Goal: Obtain resource: Download file/media

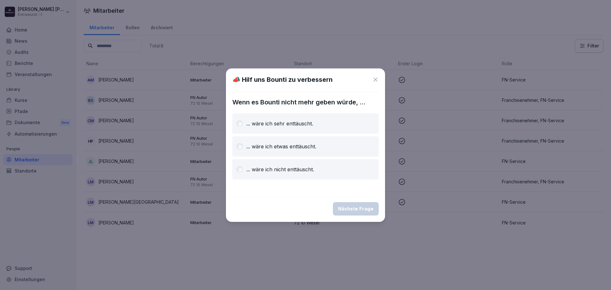
click at [375, 79] on icon at bounding box center [375, 79] width 6 height 6
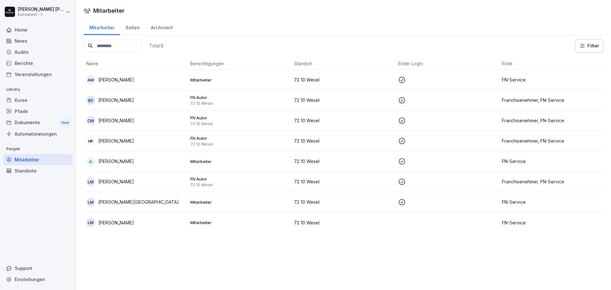
click at [34, 32] on div "Home" at bounding box center [37, 29] width 69 height 11
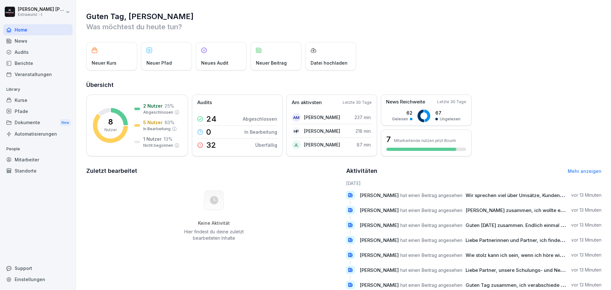
click at [51, 119] on div "Dokumente New" at bounding box center [37, 123] width 69 height 12
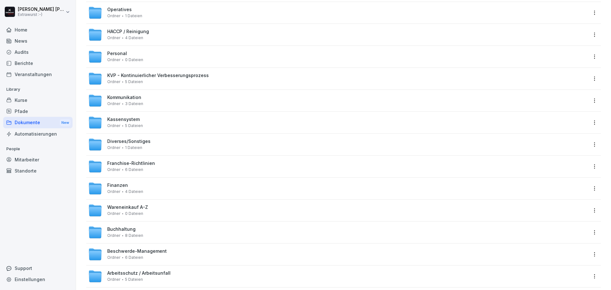
scroll to position [119, 0]
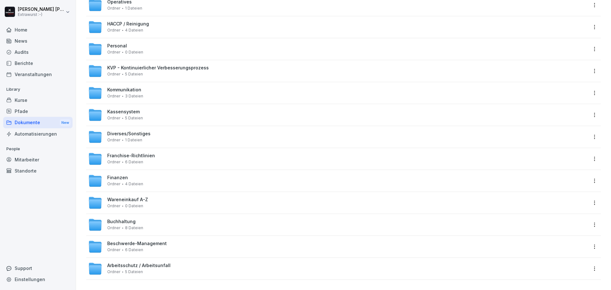
click at [147, 153] on span "Franchise-Richtlinien" at bounding box center [131, 155] width 48 height 5
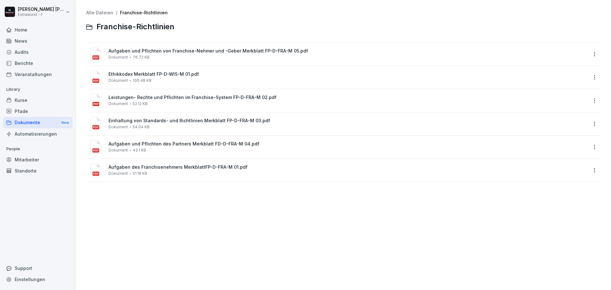
click at [103, 11] on link "Alle Dateien" at bounding box center [99, 12] width 27 height 5
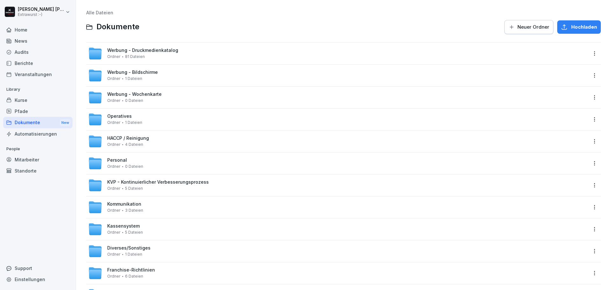
click at [153, 94] on span "Werbung - Wochenkarte" at bounding box center [134, 94] width 54 height 5
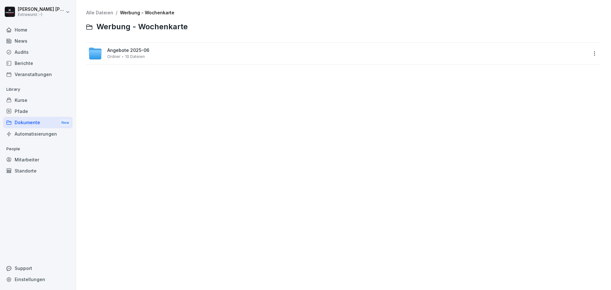
click at [136, 51] on span "Angebote 2025-06" at bounding box center [128, 50] width 42 height 5
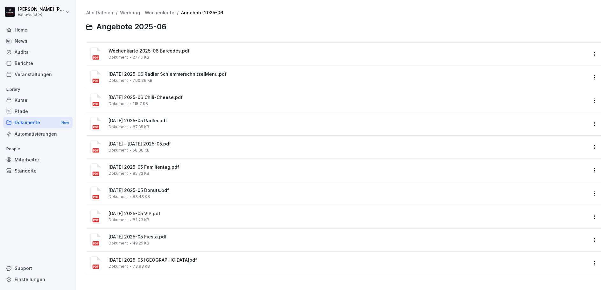
click at [199, 75] on span "[DATE] 2025-06 Radler SchlemmerschnitzelMenu.pdf" at bounding box center [347, 74] width 479 height 5
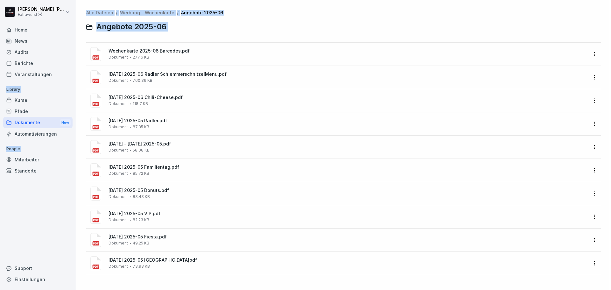
click at [199, 75] on div at bounding box center [305, 145] width 611 height 290
click at [129, 73] on span "[DATE] 2025-06 Radler SchlemmerschnitzelMenu.pdf" at bounding box center [347, 74] width 479 height 5
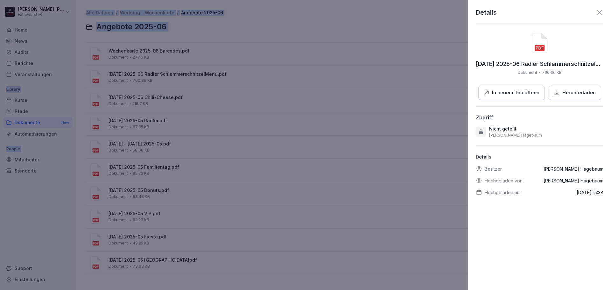
click at [511, 92] on p "In neuem Tab öffnen" at bounding box center [515, 92] width 47 height 7
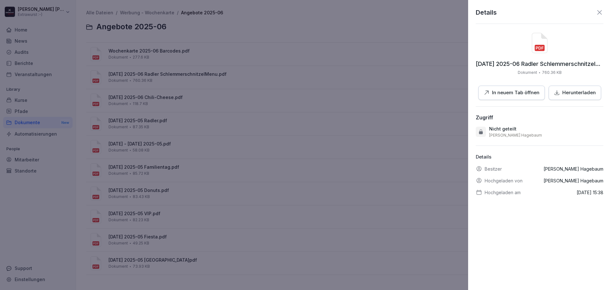
click at [596, 12] on icon at bounding box center [600, 13] width 8 height 8
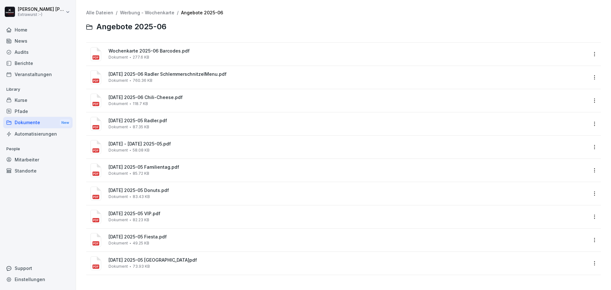
click at [52, 119] on div "Dokumente New" at bounding box center [37, 123] width 69 height 12
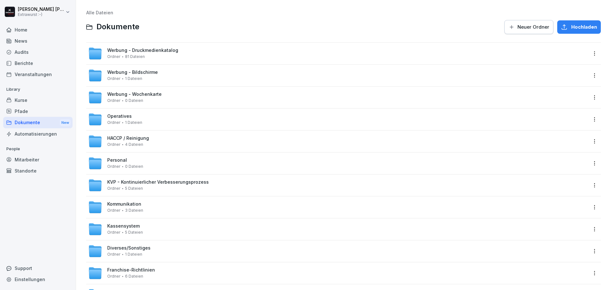
click at [171, 49] on span "Werbung - Druckmedienkatalog" at bounding box center [142, 50] width 71 height 5
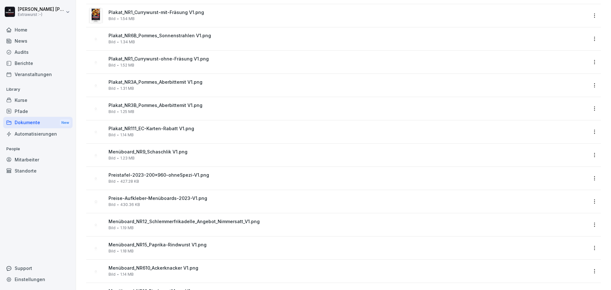
scroll to position [795, 0]
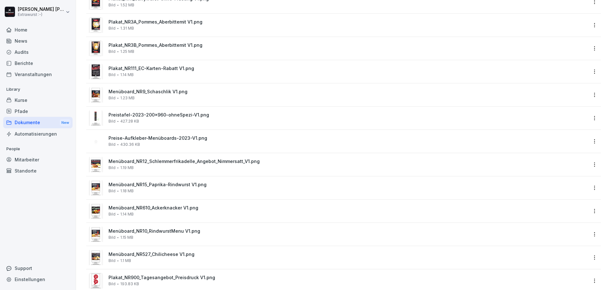
click at [193, 116] on span "Preistafel-2023-200x960-ohneSpezi-V1.png" at bounding box center [347, 114] width 479 height 5
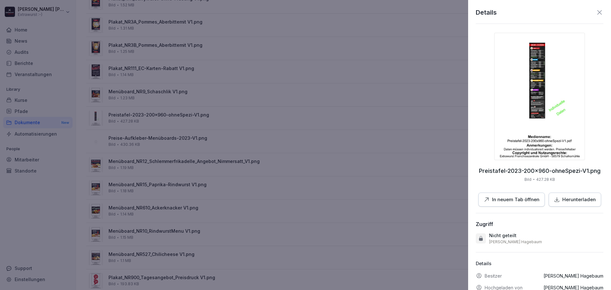
click at [492, 198] on p "In neuem Tab öffnen" at bounding box center [515, 199] width 47 height 7
click at [276, 123] on div at bounding box center [305, 145] width 611 height 290
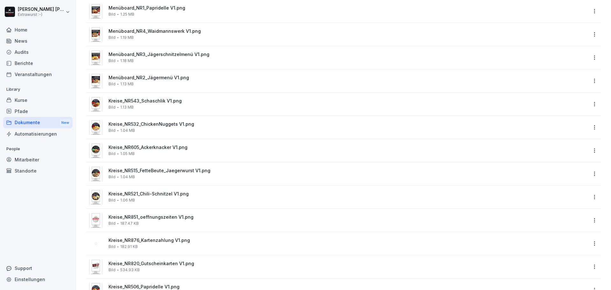
scroll to position [1273, 0]
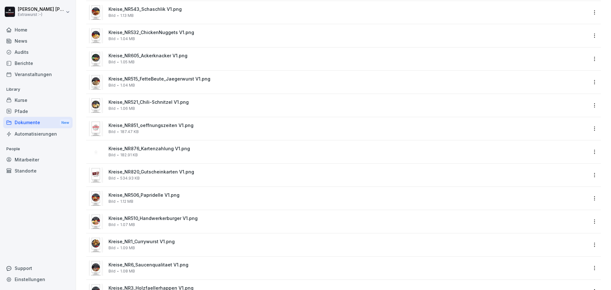
click at [32, 124] on div "Dokumente New" at bounding box center [37, 123] width 69 height 12
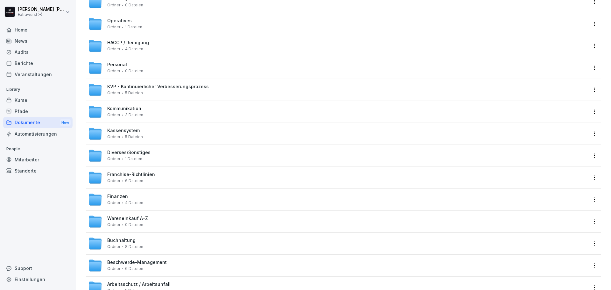
scroll to position [119, 0]
